Goal: Check status: Check status

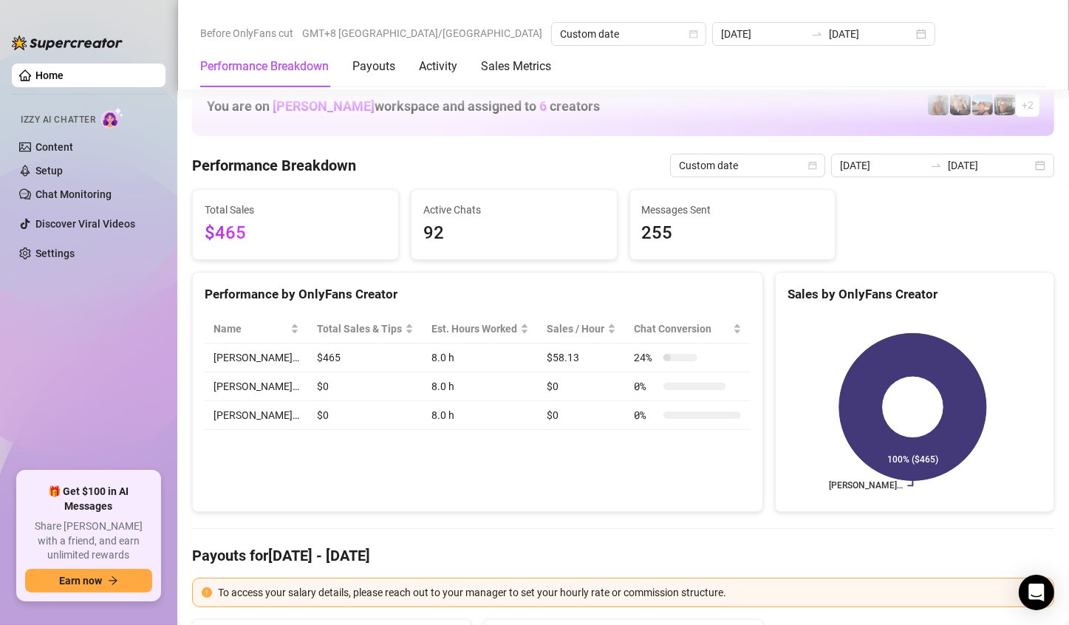
scroll to position [1551, 0]
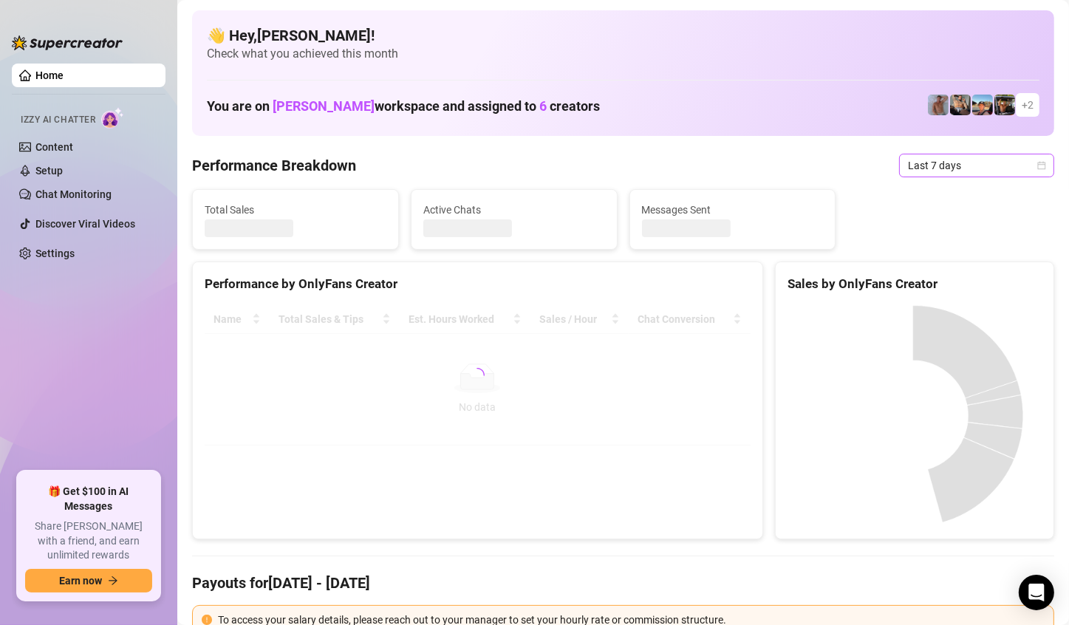
click at [1006, 163] on span "Last 7 days" at bounding box center [976, 165] width 137 height 22
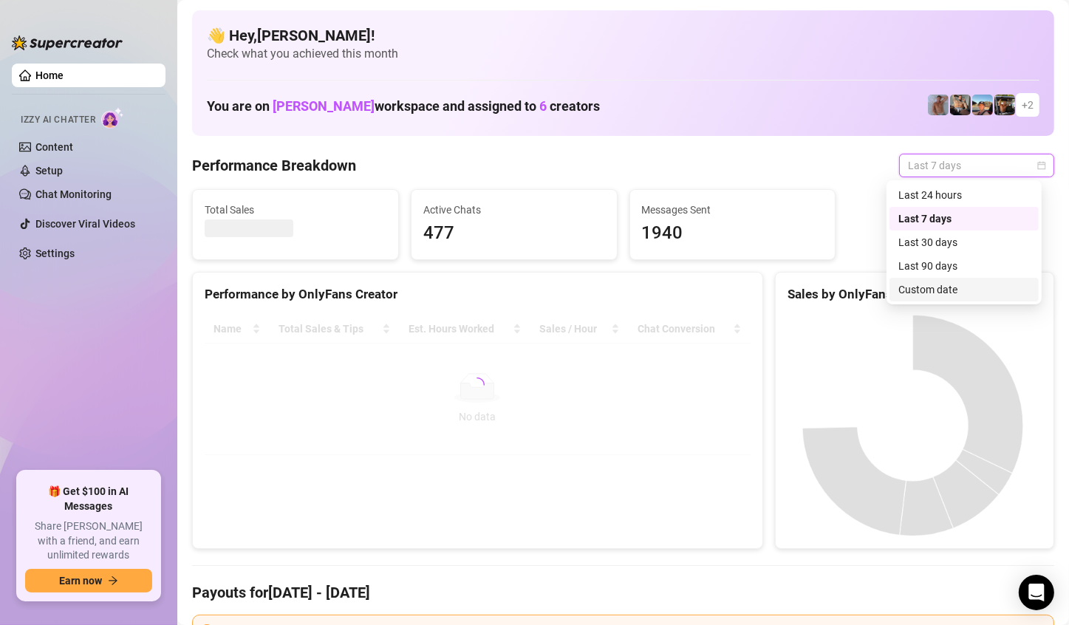
drag, startPoint x: 955, startPoint y: 277, endPoint x: 948, endPoint y: 290, distance: 15.2
click at [948, 290] on div "Last 24 hours Last 7 days Last 30 days Last 90 days Custom date" at bounding box center [963, 242] width 149 height 118
click at [947, 284] on div "Custom date" at bounding box center [963, 289] width 131 height 16
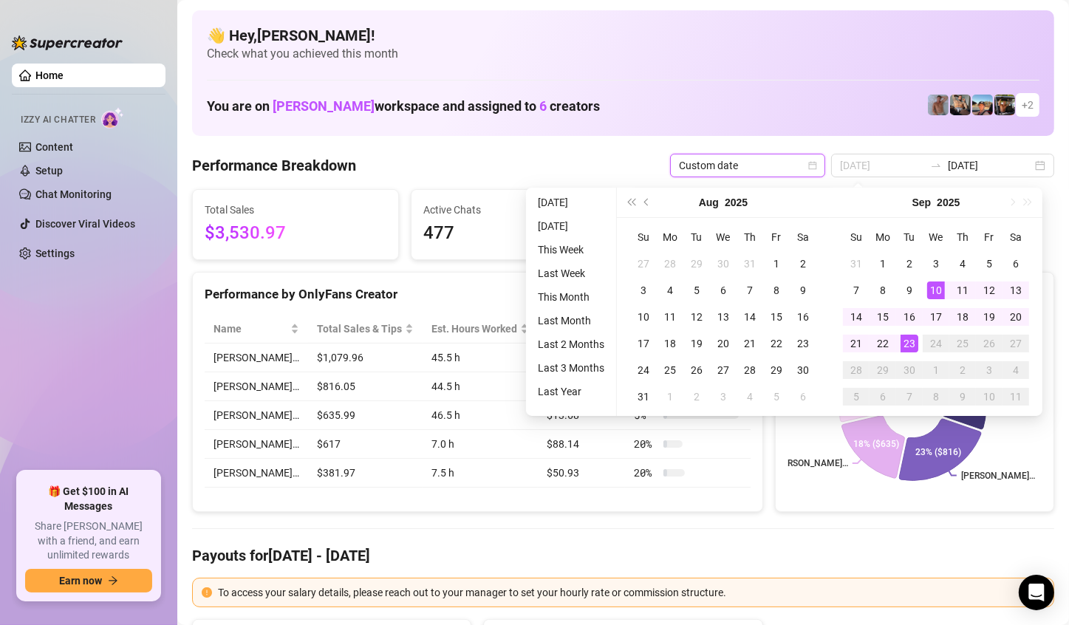
type input "[DATE]"
click at [909, 338] on div "23" at bounding box center [910, 344] width 18 height 18
click at [914, 338] on icon at bounding box center [950, 381] width 72 height 95
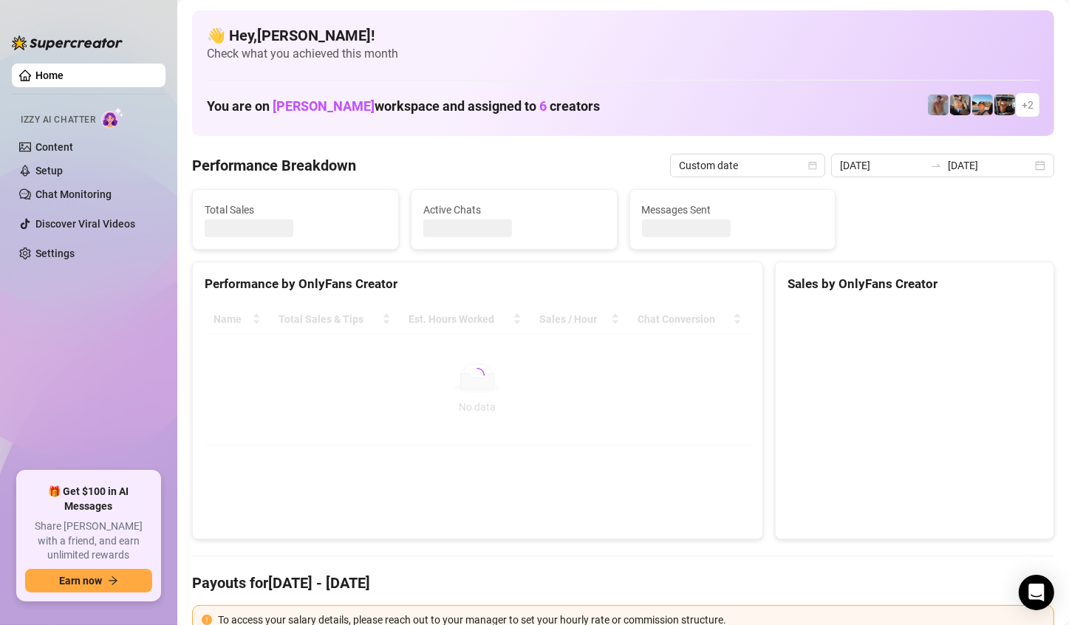
type input "[DATE]"
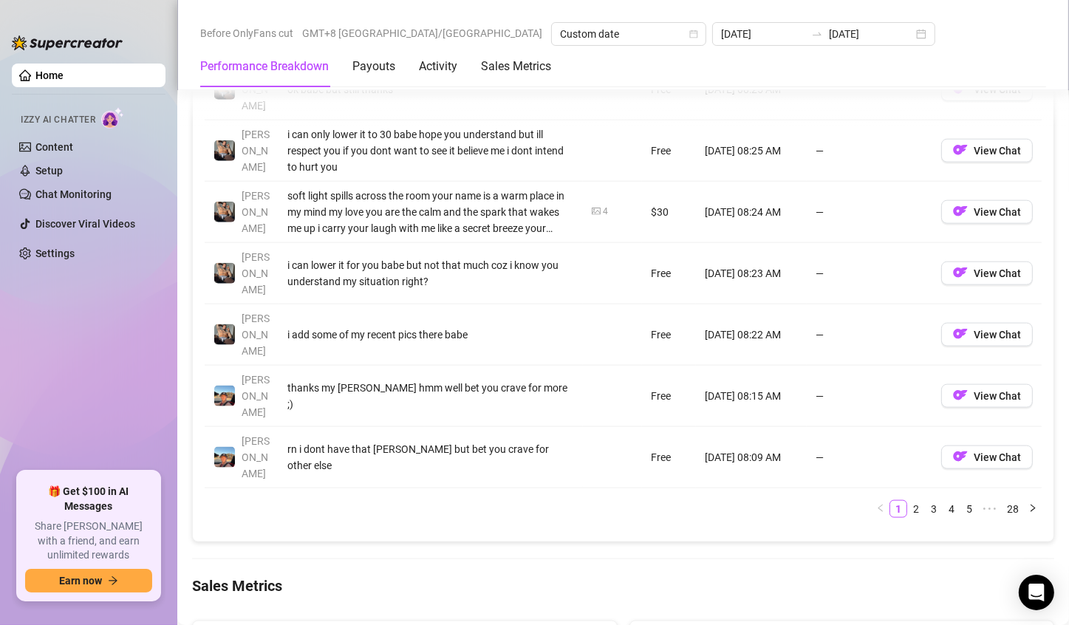
scroll to position [1773, 0]
